Goal: Transaction & Acquisition: Register for event/course

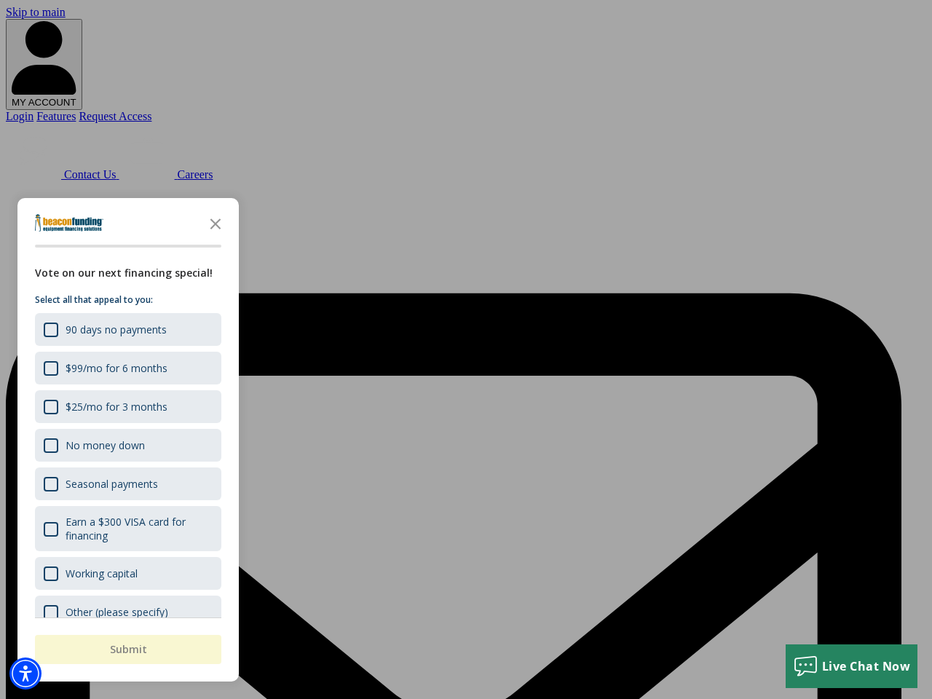
click at [466, 349] on div "button" at bounding box center [466, 349] width 932 height 699
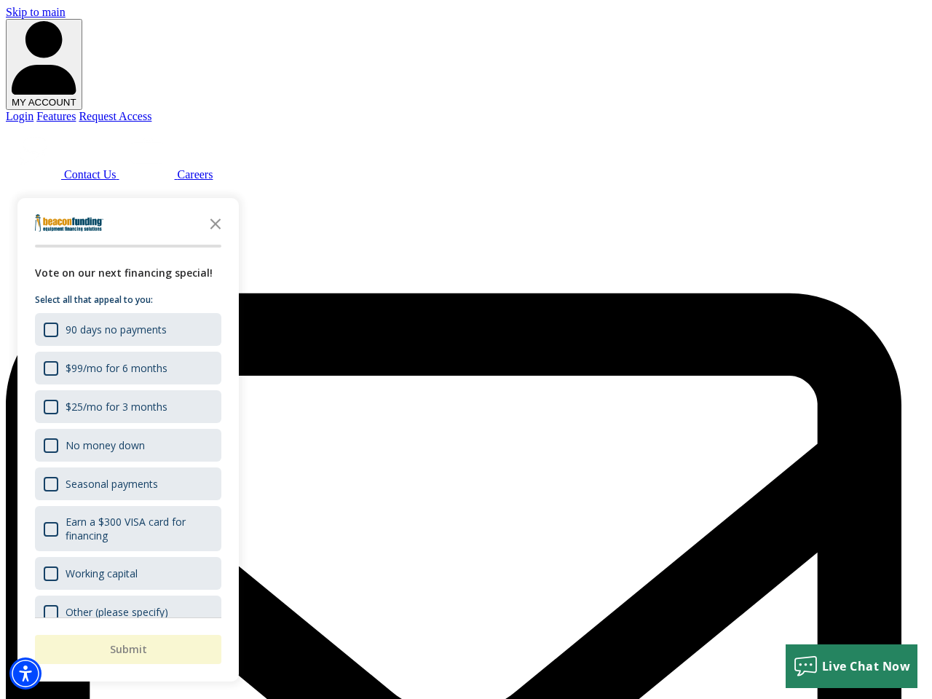
click at [25, 673] on img "Accessibility Menu" at bounding box center [25, 673] width 32 height 32
